Goal: Transaction & Acquisition: Obtain resource

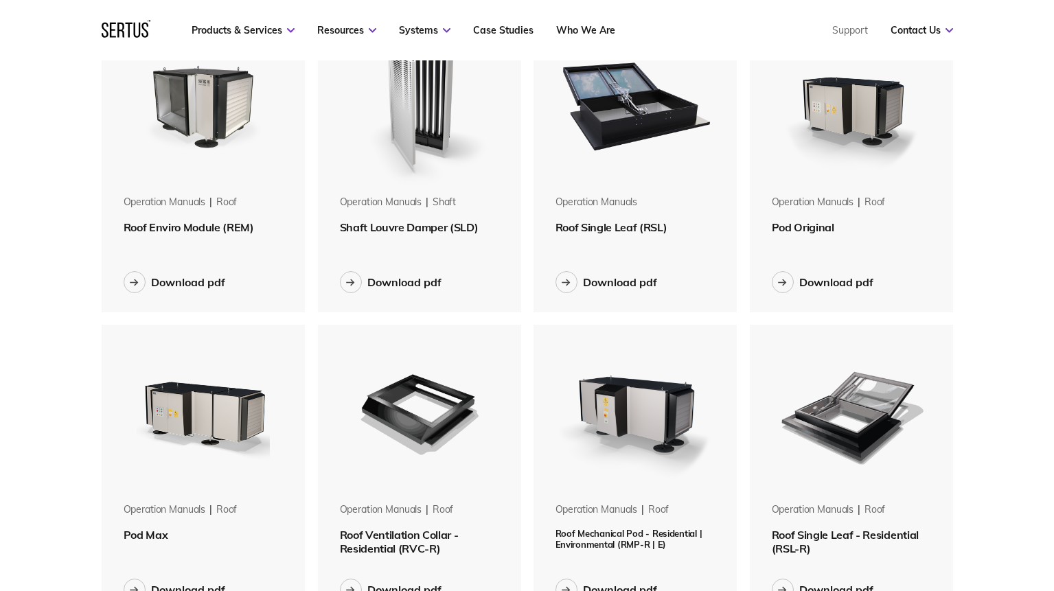
scroll to position [408, 0]
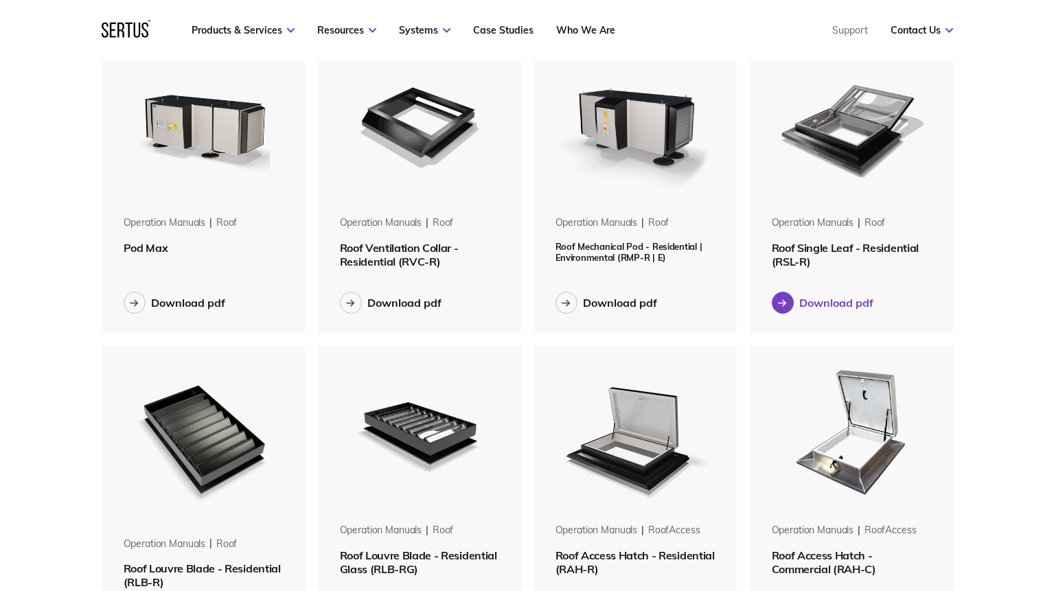
click at [822, 296] on div "Download pdf" at bounding box center [836, 303] width 74 height 14
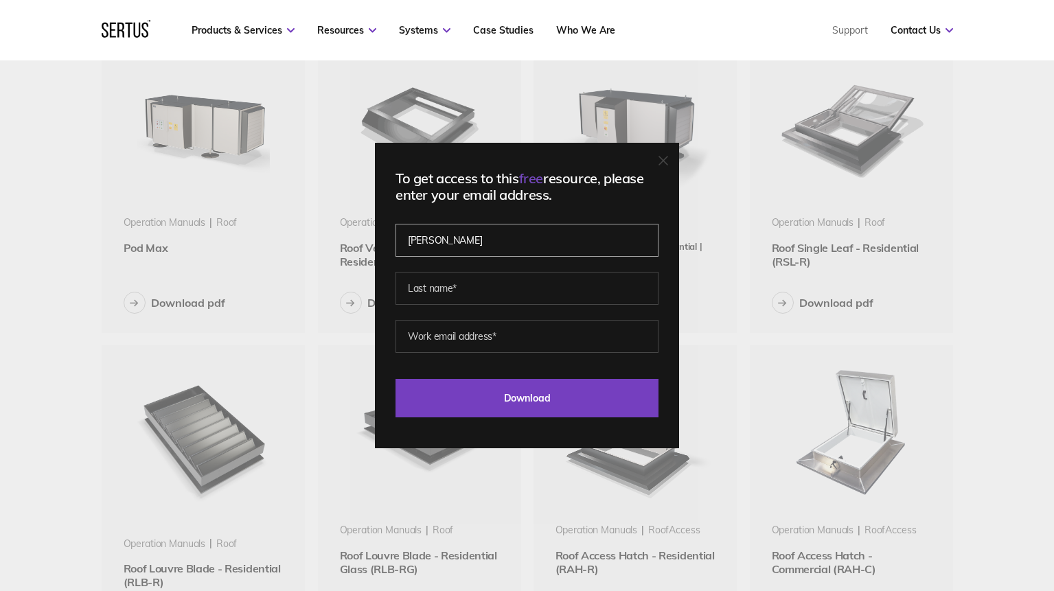
type input "[PERSON_NAME]"
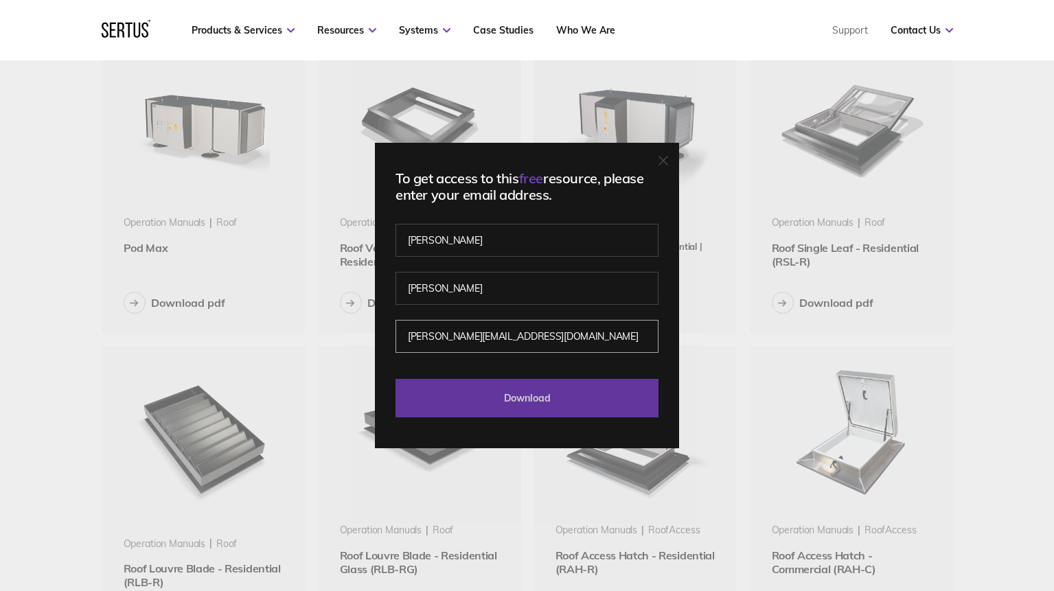
type input "[PERSON_NAME][EMAIL_ADDRESS][DOMAIN_NAME]"
click at [556, 412] on input "Download" at bounding box center [527, 398] width 263 height 38
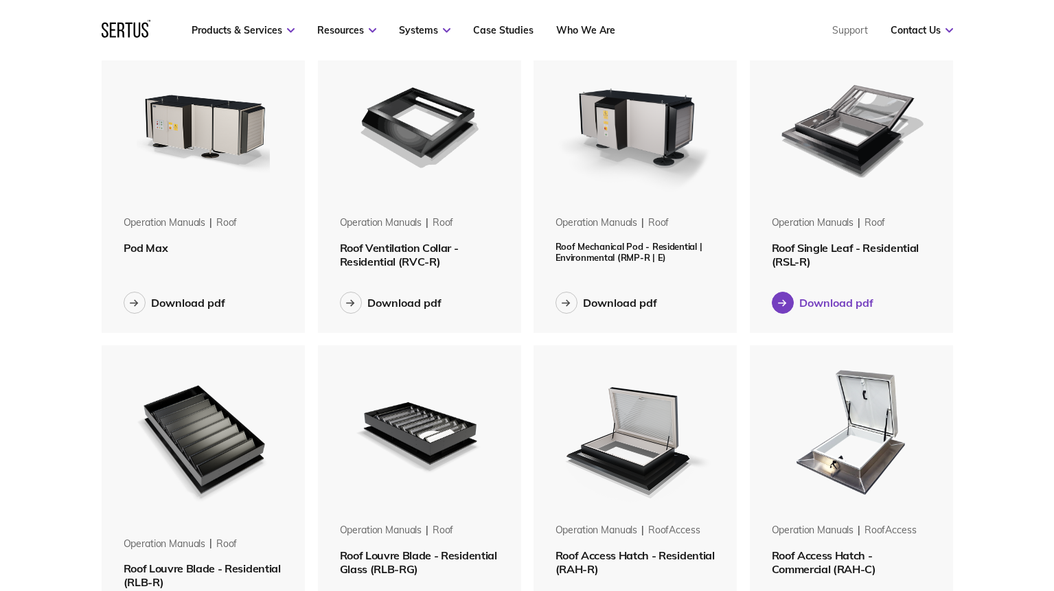
click at [825, 306] on div "Download pdf" at bounding box center [836, 303] width 74 height 14
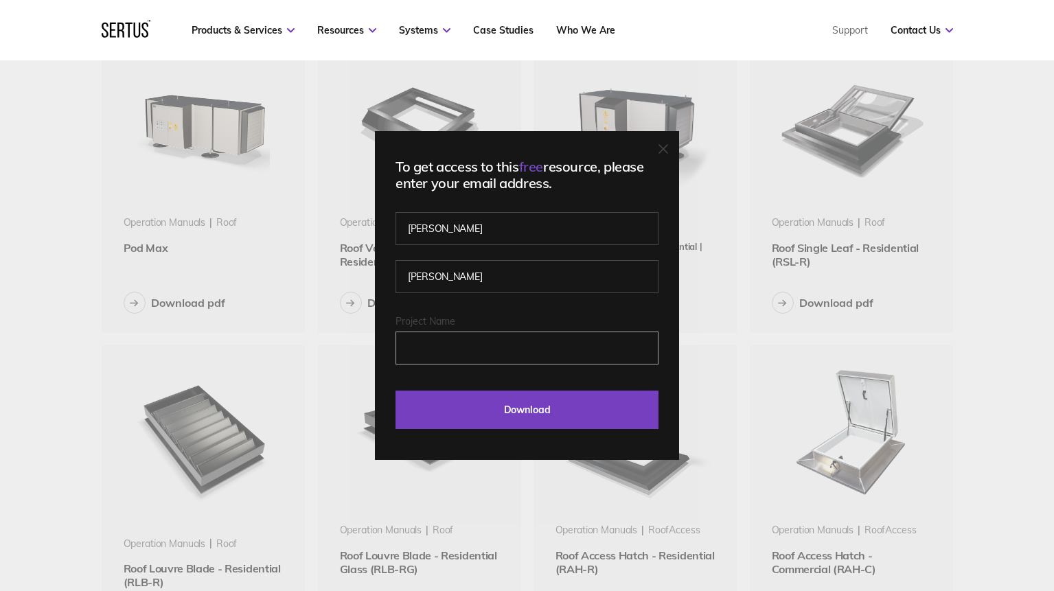
click at [542, 348] on input "Project Name" at bounding box center [527, 348] width 263 height 33
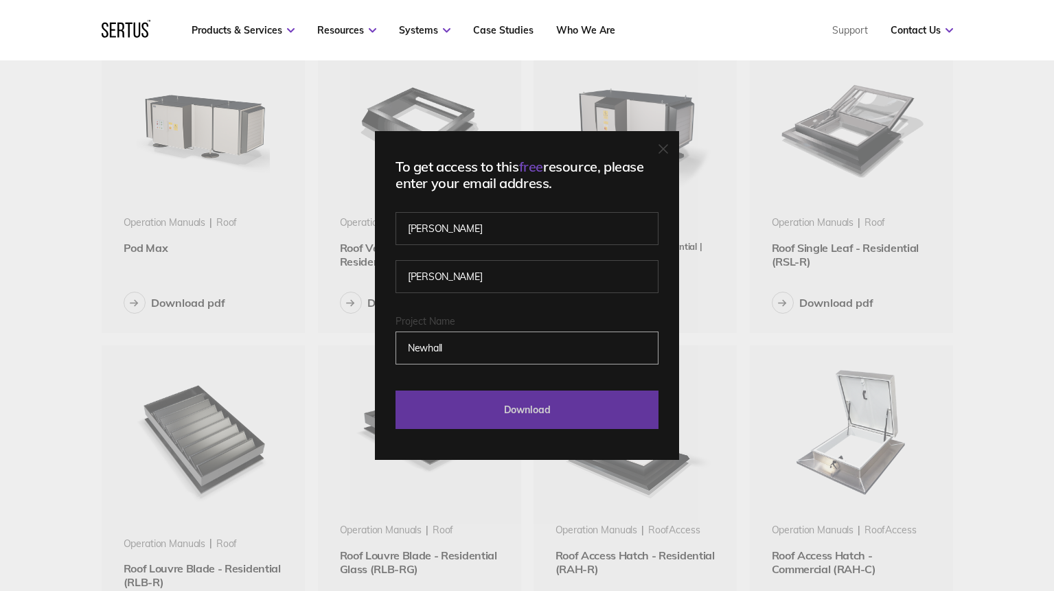
type input "Newhall"
click at [510, 406] on input "Download" at bounding box center [527, 410] width 263 height 38
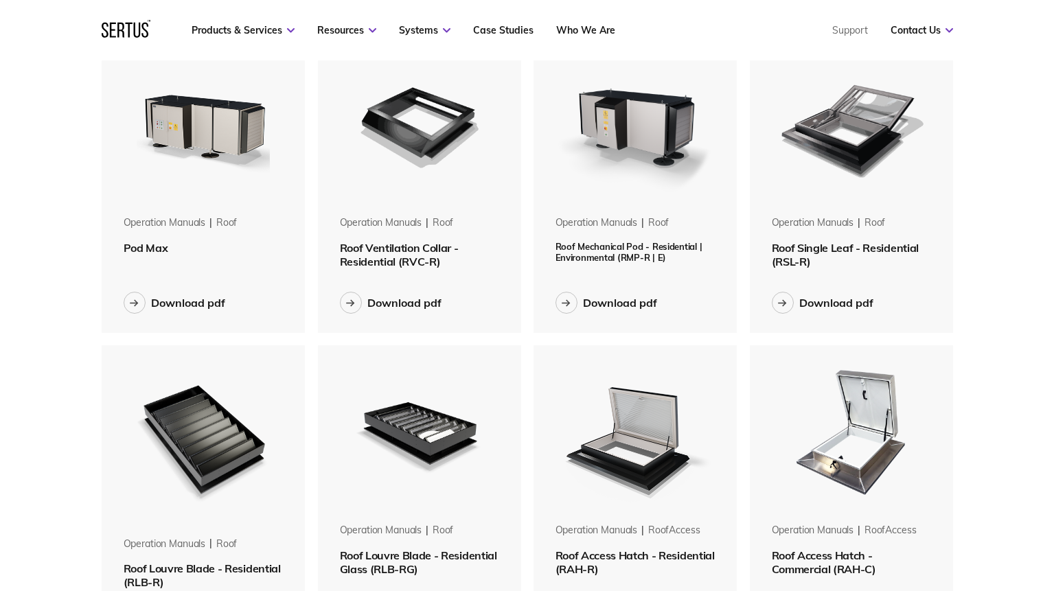
click at [814, 240] on div "Operation Manuals roof" at bounding box center [852, 228] width 160 height 25
click at [806, 280] on div "Download pdf" at bounding box center [852, 303] width 160 height 60
click at [809, 308] on div "Download pdf" at bounding box center [836, 303] width 74 height 14
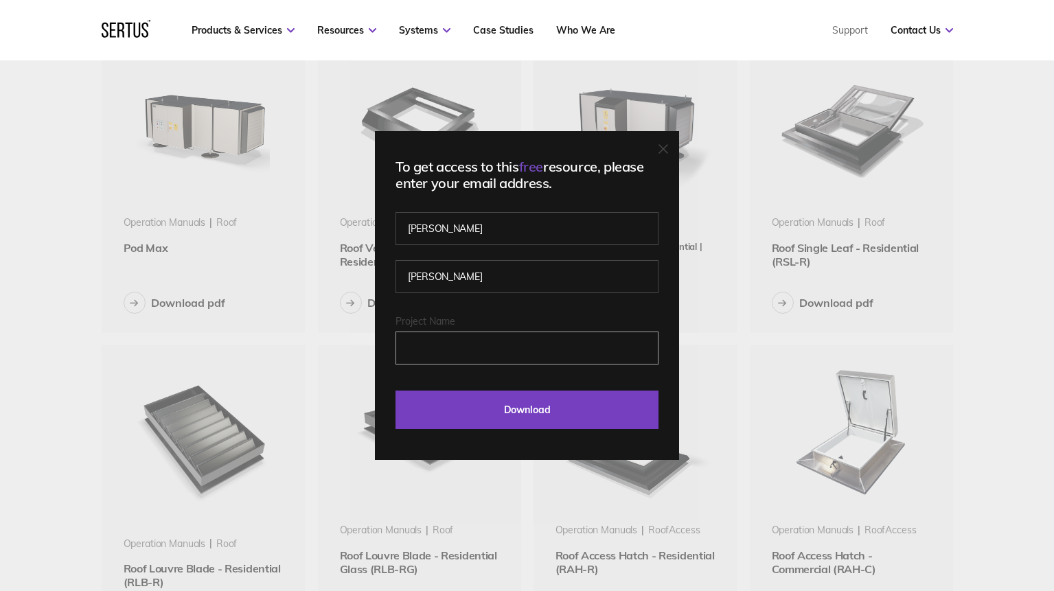
click at [466, 351] on input "Project Name" at bounding box center [527, 348] width 263 height 33
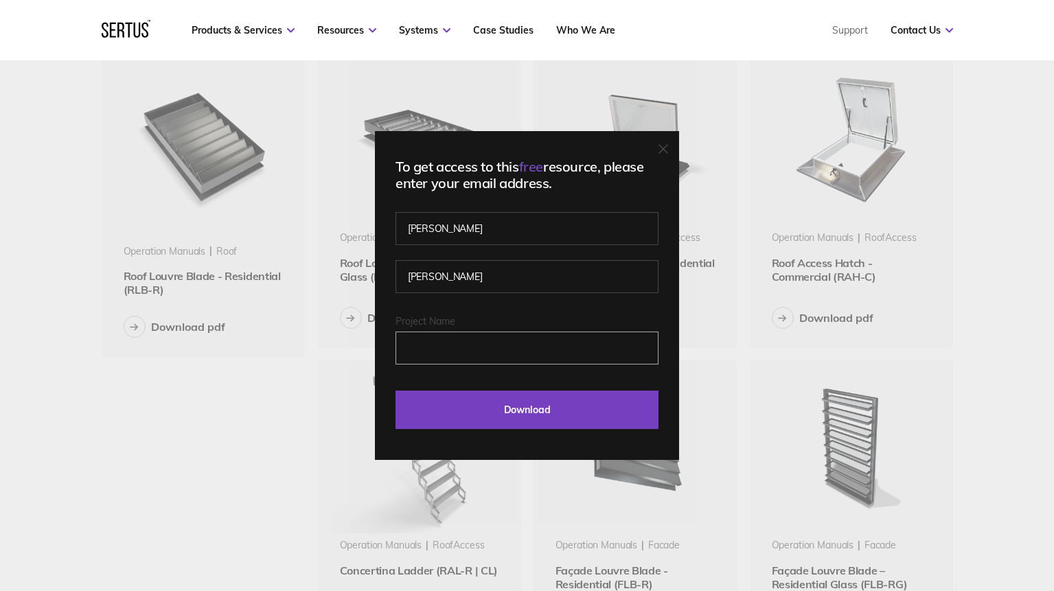
scroll to position [415, 0]
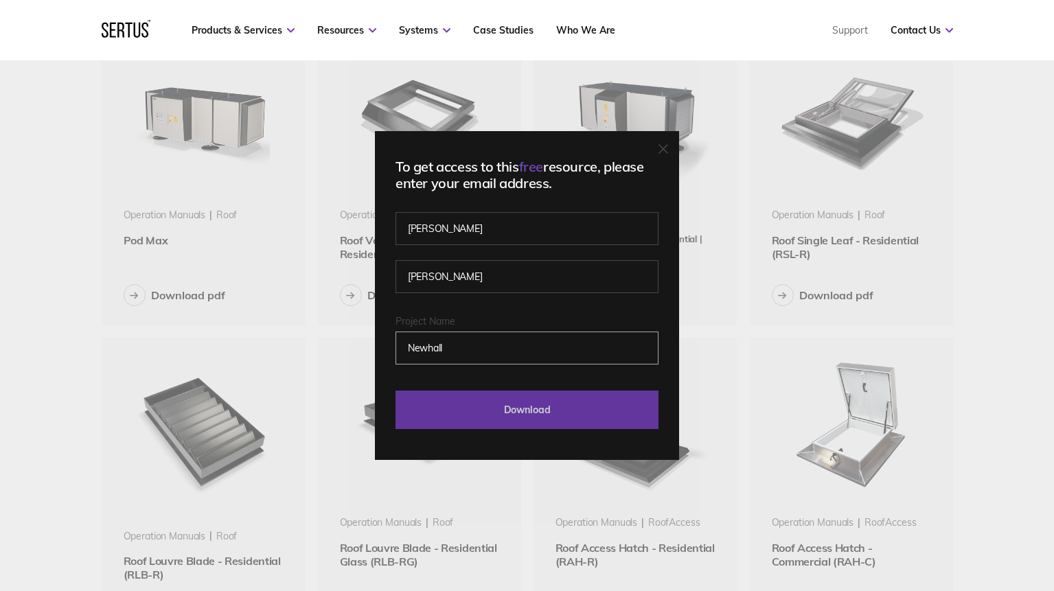
type input "Newhall"
click at [529, 417] on input "Download" at bounding box center [527, 410] width 263 height 38
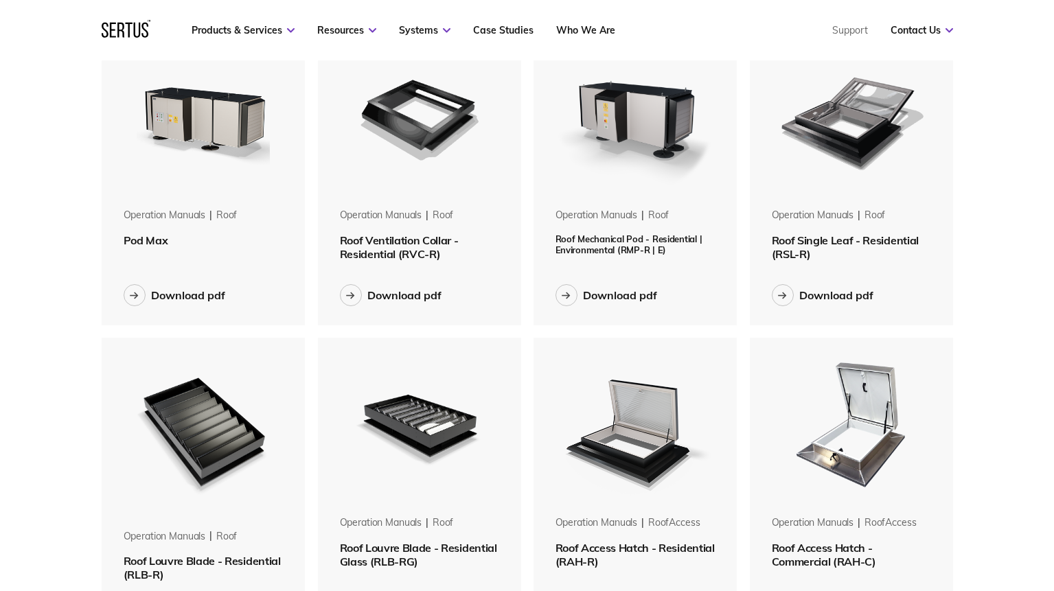
click at [821, 128] on img at bounding box center [851, 116] width 173 height 173
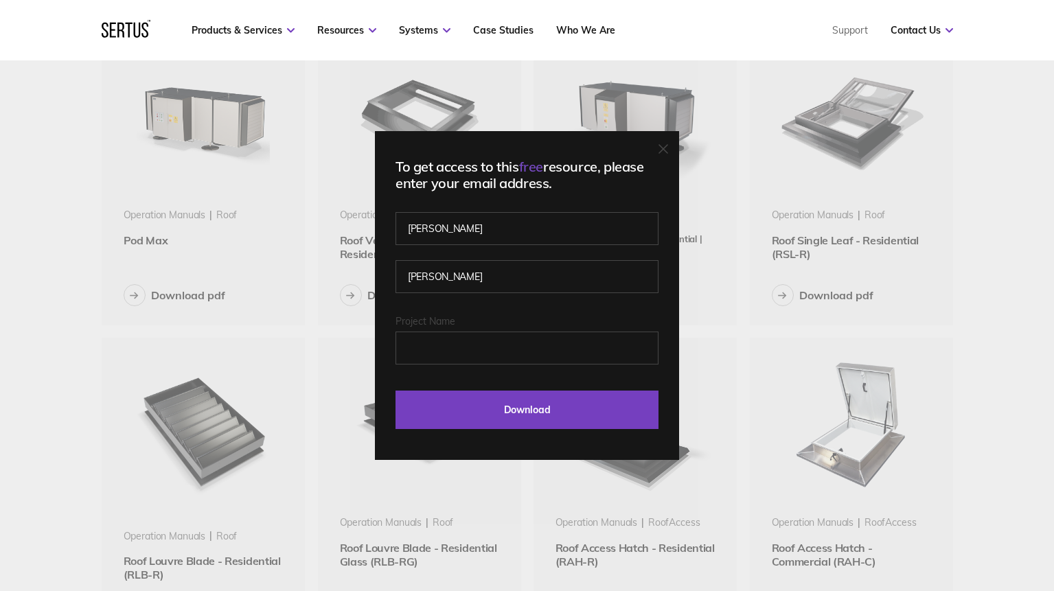
click at [543, 168] on span "free" at bounding box center [531, 166] width 24 height 17
click at [663, 151] on div "To get access to this free resource, please enter your email address. [PERSON_N…" at bounding box center [527, 295] width 304 height 329
click at [668, 154] on div at bounding box center [664, 150] width 10 height 14
